Goal: Consume media (video, audio)

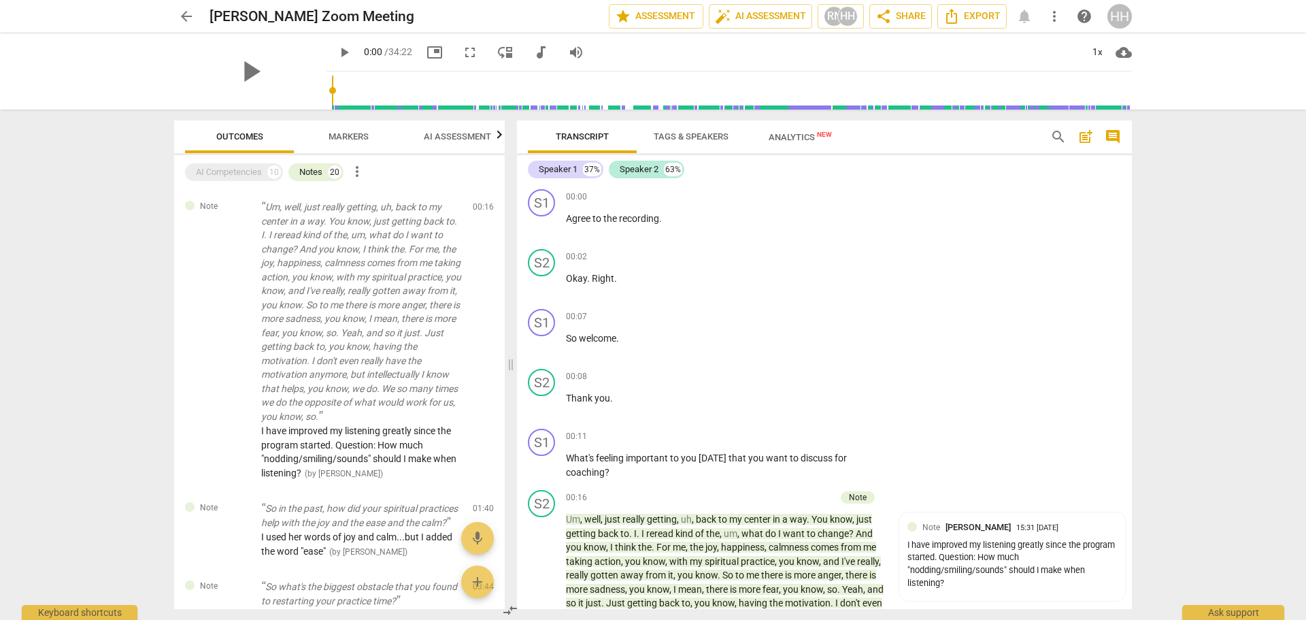
scroll to position [3461, 0]
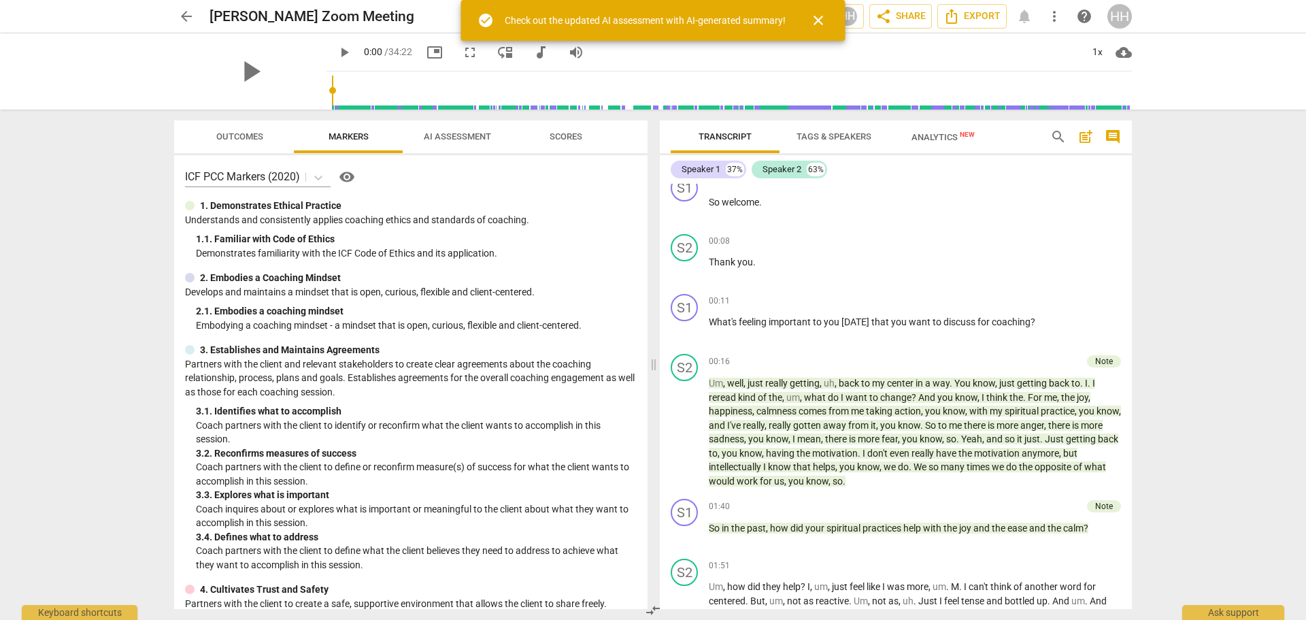
scroll to position [135, 0]
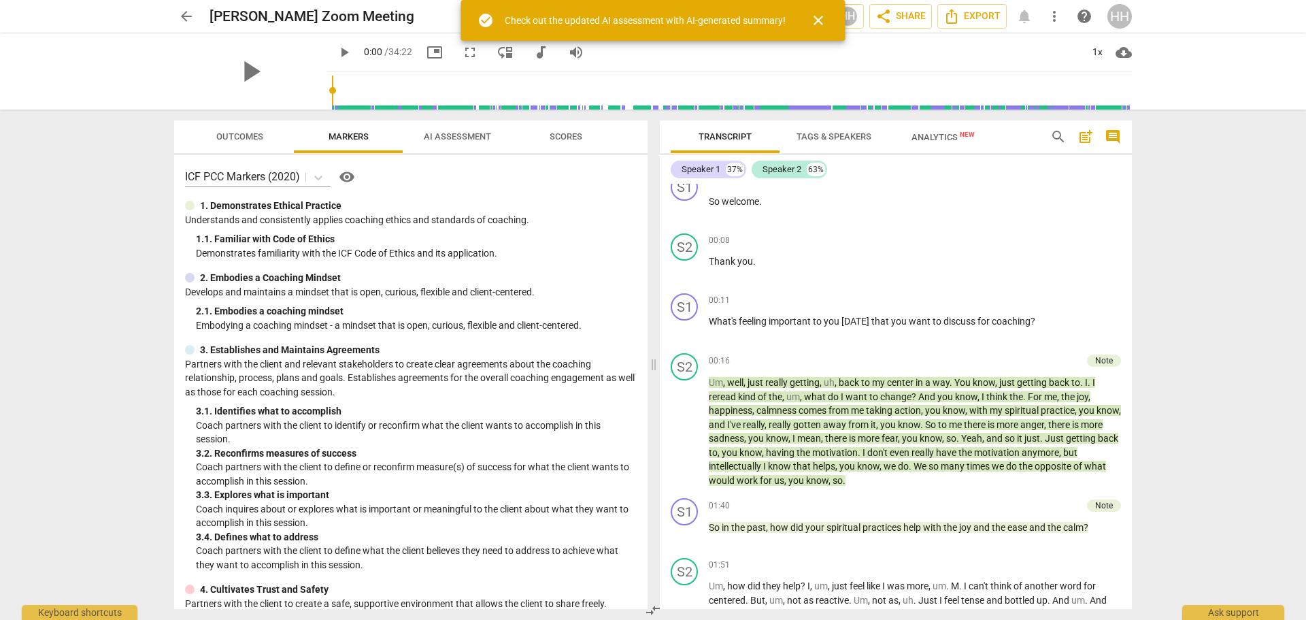
click at [1108, 358] on div "Note" at bounding box center [1104, 360] width 34 height 12
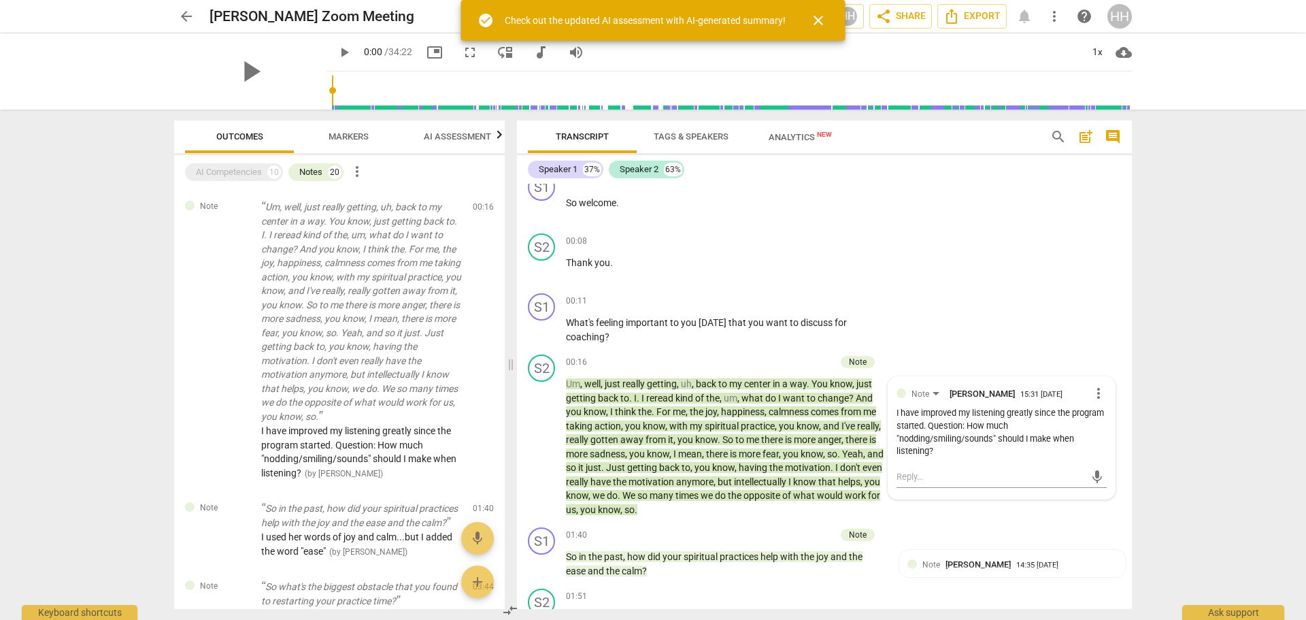
click at [1193, 370] on div "arrow_back [PERSON_NAME] Zoom Meeting edit star Assessment auto_fix_high AI Ass…" at bounding box center [653, 310] width 1306 height 620
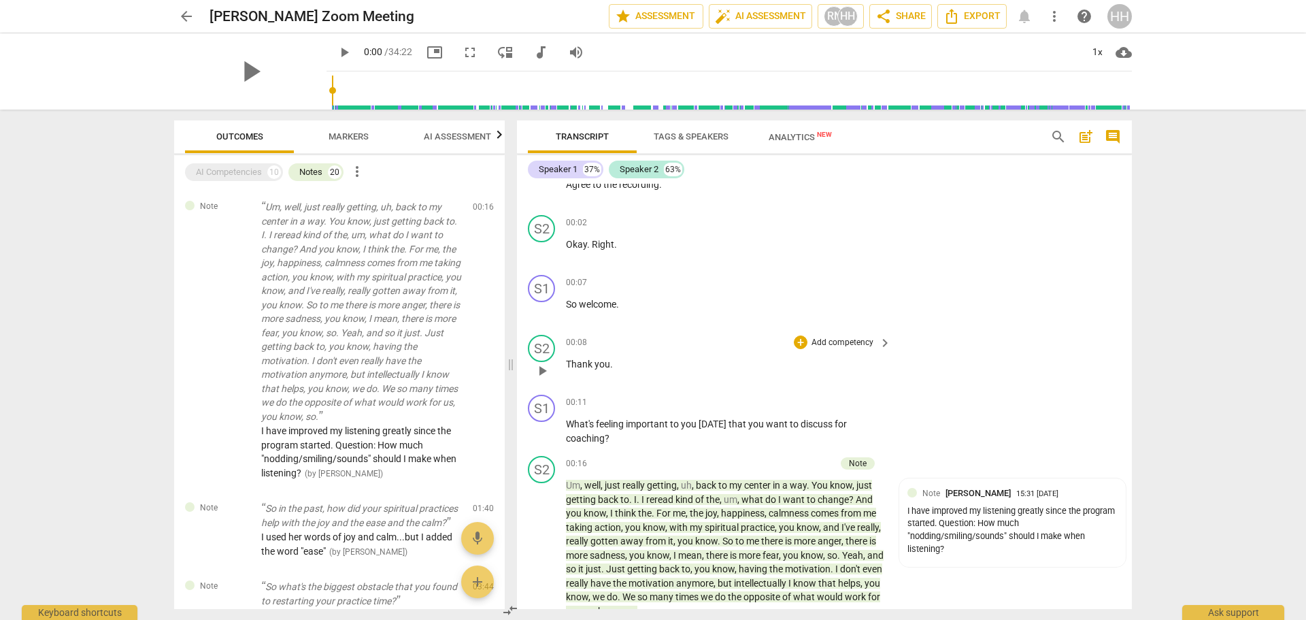
scroll to position [0, 0]
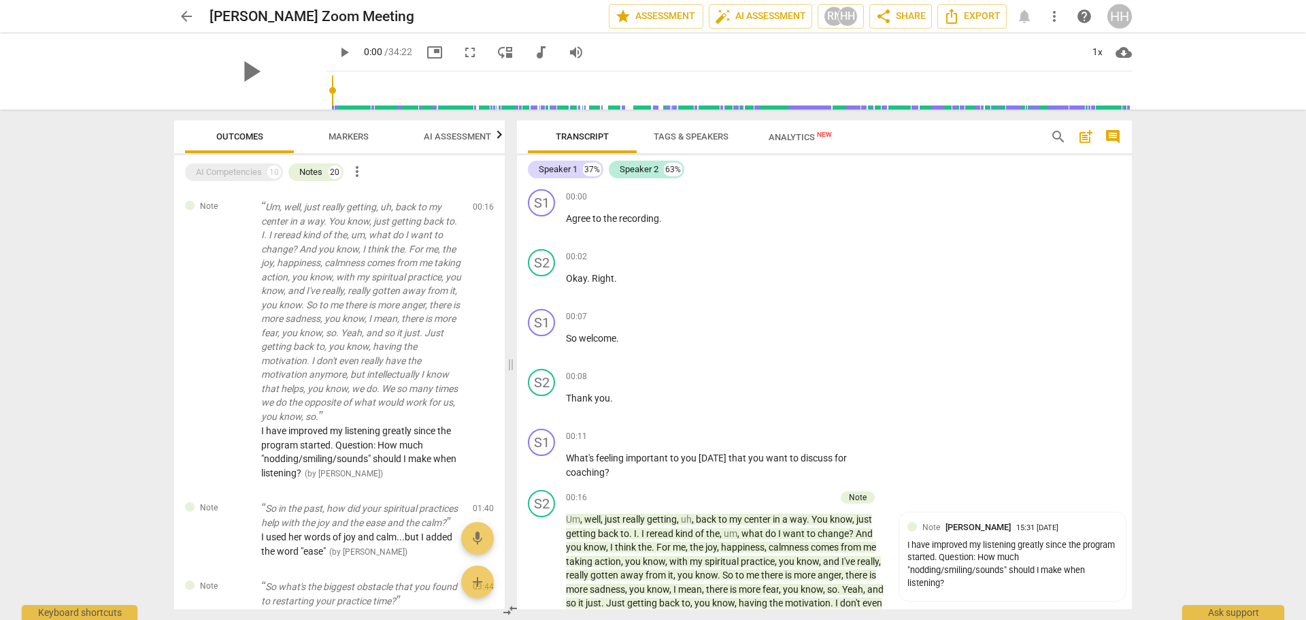
click at [273, 73] on div "play_arrow" at bounding box center [250, 71] width 152 height 76
click at [246, 72] on span "play_arrow" at bounding box center [250, 71] width 35 height 35
click at [246, 72] on span "pause" at bounding box center [250, 71] width 35 height 35
click at [426, 52] on span "picture_in_picture" at bounding box center [434, 52] width 16 height 16
click at [462, 53] on span "fullscreen" at bounding box center [470, 52] width 16 height 16
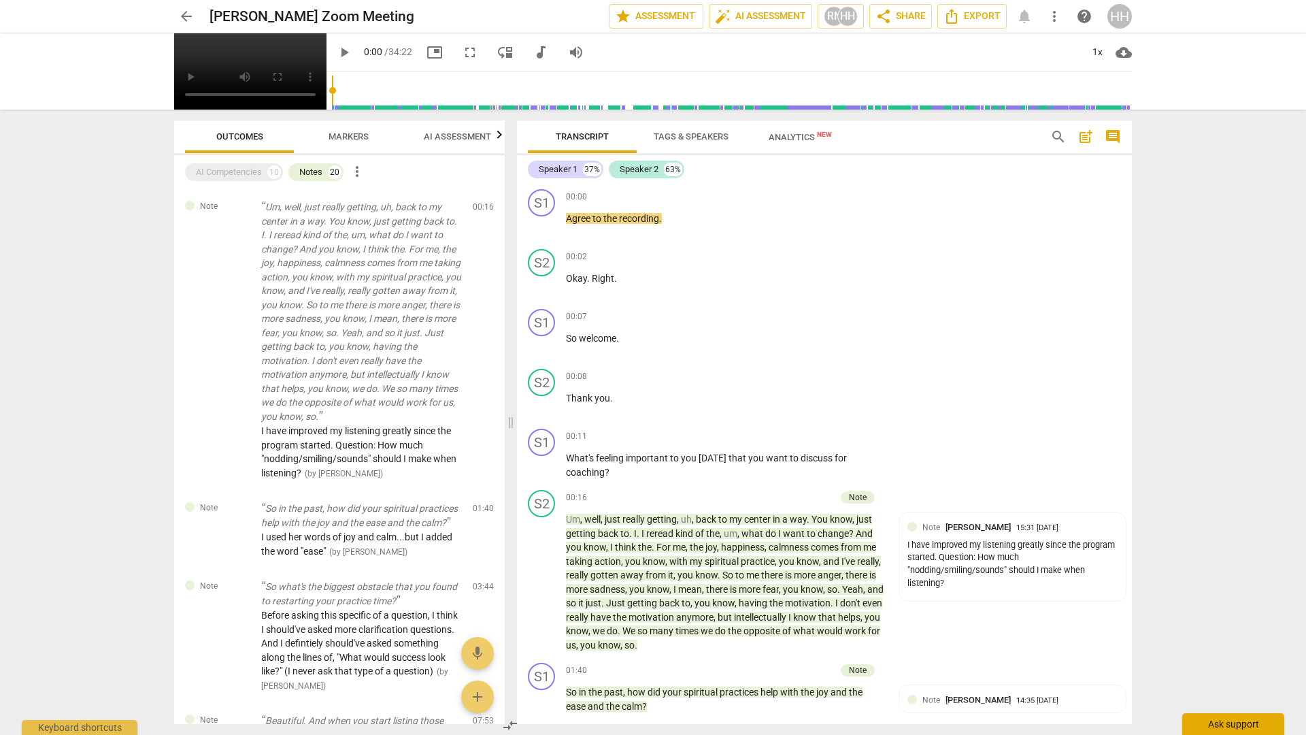
type input "1"
